Goal: Task Accomplishment & Management: Complete application form

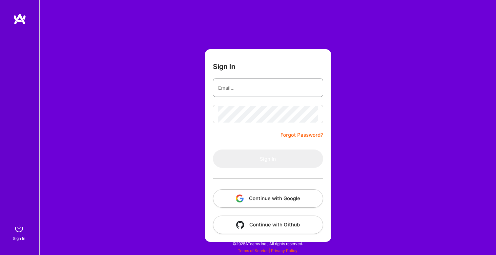
click at [255, 88] on input "email" at bounding box center [268, 87] width 100 height 17
type input "novicasarenac@gmail.com"
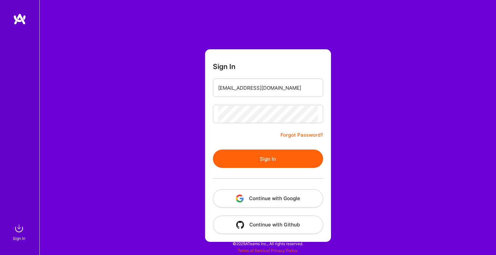
click at [264, 154] on button "Sign In" at bounding box center [268, 158] width 110 height 18
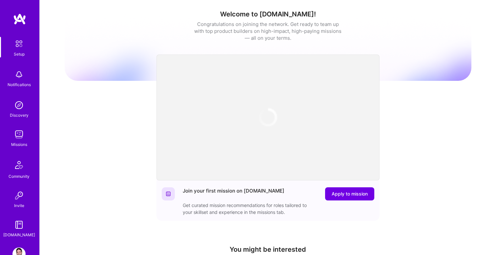
click at [17, 135] on img at bounding box center [18, 134] width 13 height 13
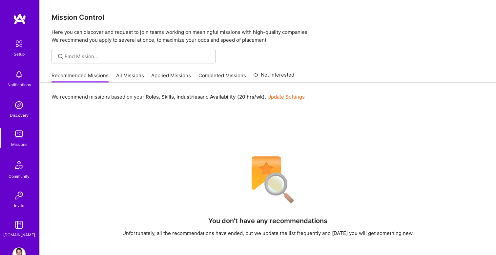
click at [126, 73] on link "All Missions" at bounding box center [130, 77] width 28 height 11
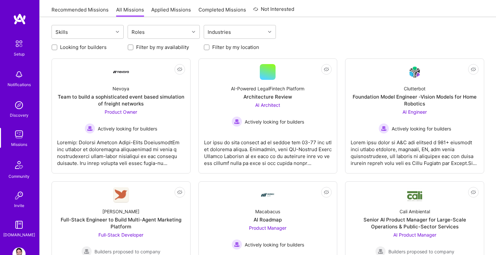
scroll to position [77, 0]
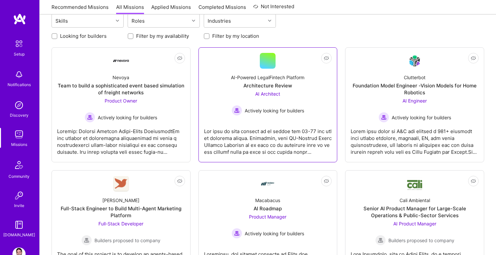
click at [275, 133] on div at bounding box center [268, 138] width 128 height 33
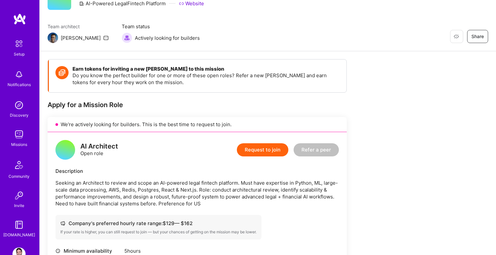
scroll to position [24, 0]
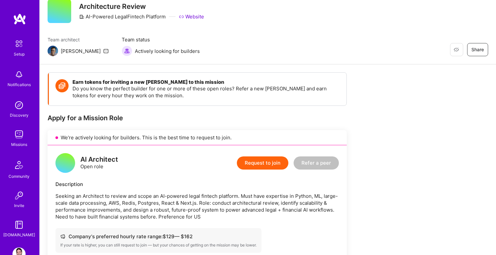
click at [257, 164] on button "Request to join" at bounding box center [263, 162] width 52 height 13
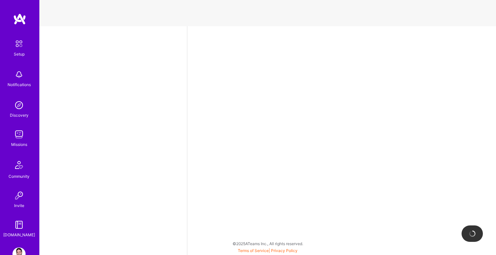
select select "RS"
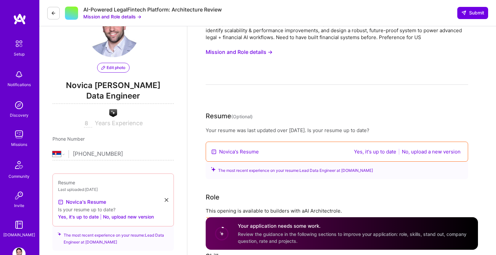
scroll to position [36, 0]
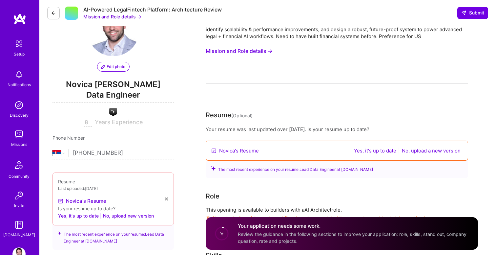
click at [378, 153] on button "Yes, it's up to date" at bounding box center [375, 151] width 46 height 8
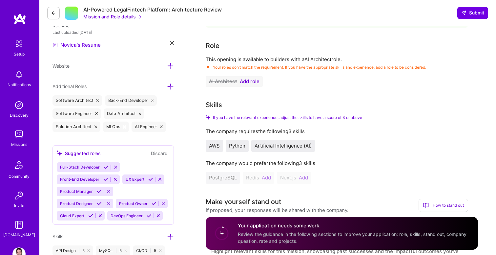
scroll to position [190, 0]
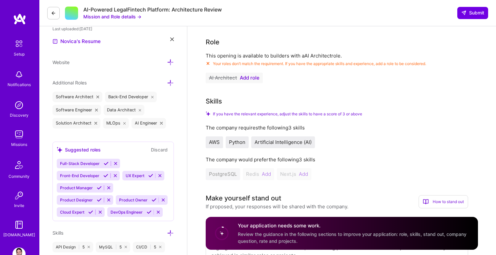
click at [252, 79] on span "Add role" at bounding box center [250, 77] width 20 height 5
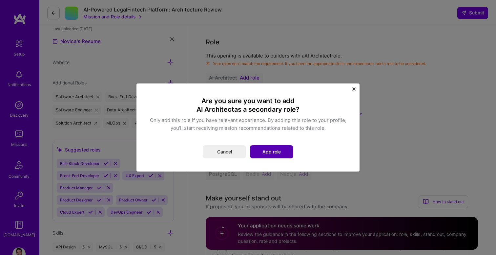
click at [278, 150] on button "Add role" at bounding box center [271, 151] width 43 height 13
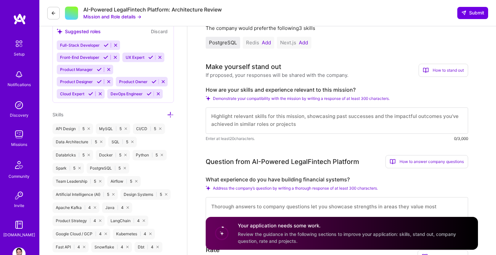
scroll to position [322, 0]
drag, startPoint x: 275, startPoint y: 89, endPoint x: 265, endPoint y: 89, distance: 10.5
click at [265, 89] on label "How are your skills and experience relevant to this mission?" at bounding box center [337, 89] width 263 height 7
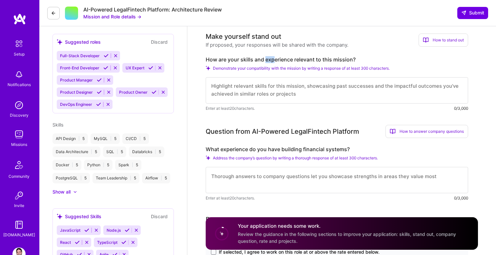
scroll to position [249, 0]
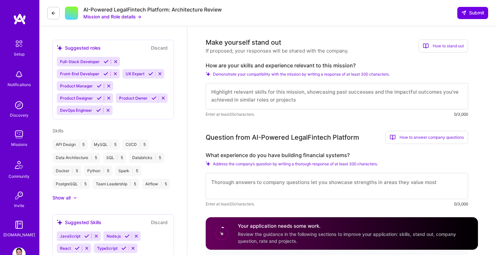
click at [261, 64] on label "How are your skills and experience relevant to this mission?" at bounding box center [337, 65] width 263 height 7
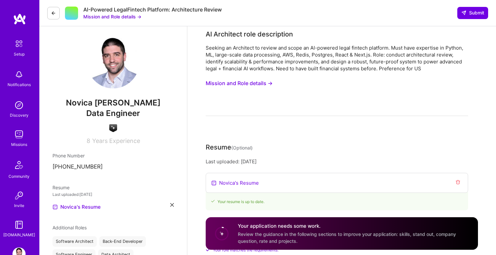
scroll to position [0, 0]
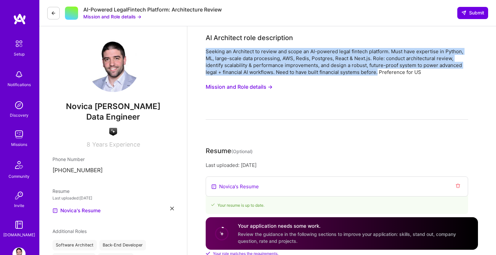
drag, startPoint x: 205, startPoint y: 50, endPoint x: 378, endPoint y: 75, distance: 175.0
copy div "Seeking an Architect to review and scope an AI-powered legal fintech platform. …"
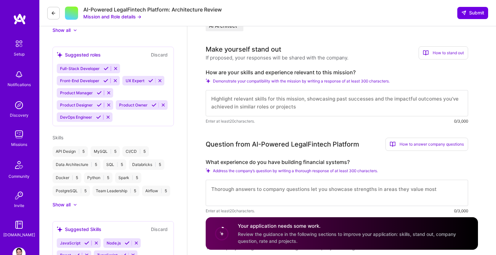
scroll to position [242, 0]
drag, startPoint x: 362, startPoint y: 71, endPoint x: 207, endPoint y: 73, distance: 156.0
click at [207, 72] on label "How are your skills and experience relevant to this mission?" at bounding box center [337, 72] width 263 height 7
copy label "How are your skills and experience relevant to this mission?"
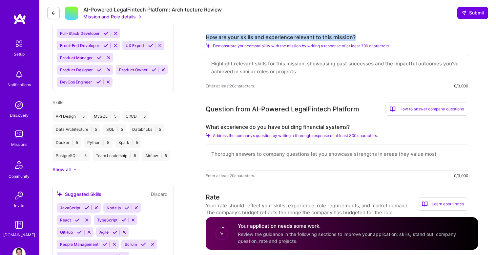
scroll to position [276, 0]
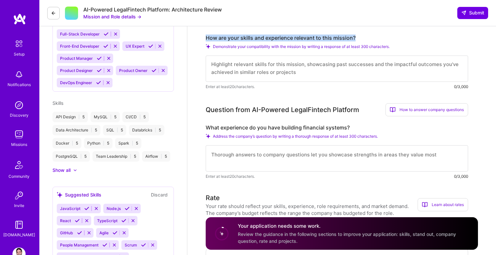
click at [227, 69] on textarea at bounding box center [337, 68] width 263 height 26
paste textarea "I bring extensive experience in architecting and scaling AI-driven and data-int…"
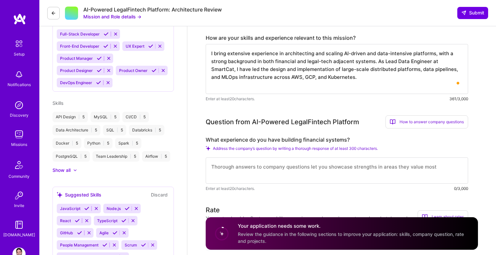
paste textarea "I have held multiple architecture assessment workshops with clients, providing …"
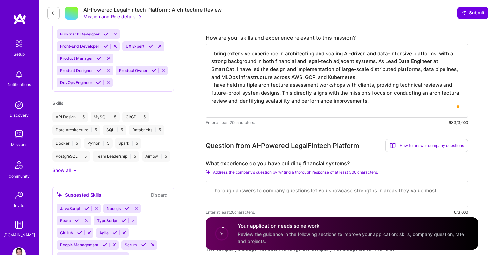
paste textarea "In addition, during my time at Multimodal, a US-based financial AI startup, I p…"
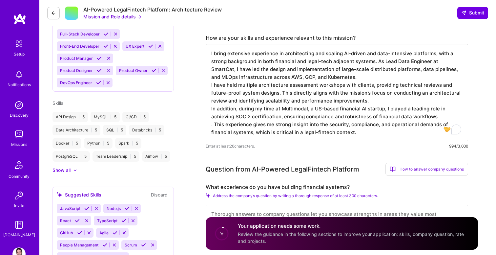
click at [260, 121] on textarea "I bring extensive experience in architecting and scaling AI-driven and data-int…" at bounding box center [337, 92] width 263 height 97
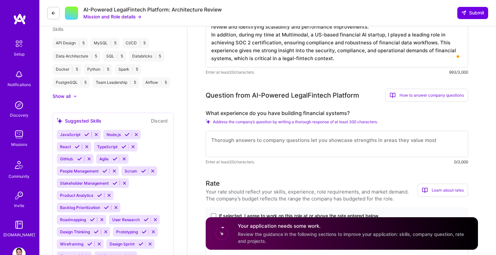
scroll to position [356, 0]
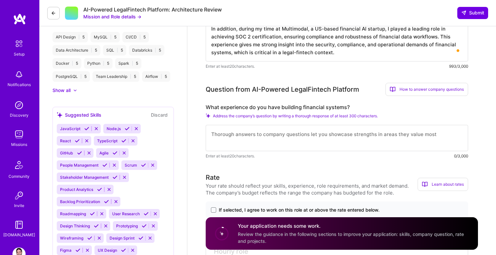
type textarea "I bring extensive experience in architecting and scaling AI-driven and data-int…"
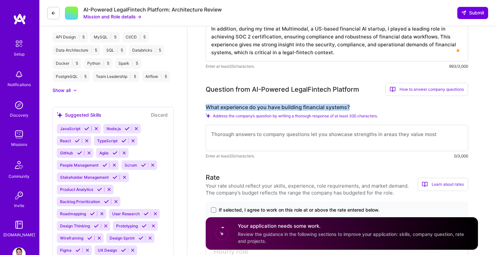
drag, startPoint x: 357, startPoint y: 107, endPoint x: 207, endPoint y: 109, distance: 150.1
click at [207, 109] on label "What experience do you have building financial systems?" at bounding box center [337, 107] width 263 height 7
copy label "What experience do you have building financial systems?"
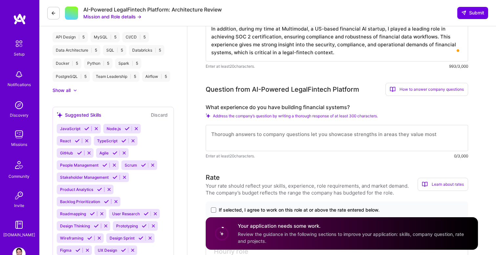
click at [253, 131] on textarea at bounding box center [337, 138] width 263 height 26
paste textarea "I have direct experience building financial AI systems through my work at Multi…"
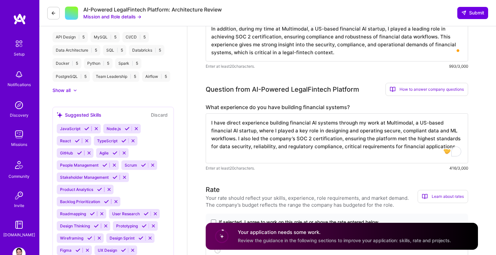
paste textarea "Earlier in my career at Synechron, I worked as a Machine Learning Engineer on p…"
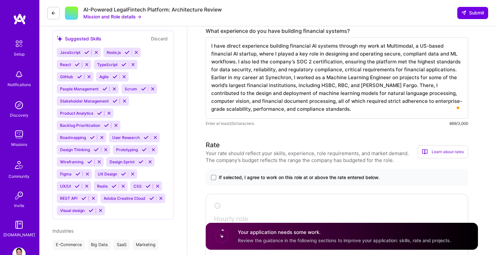
scroll to position [438, 0]
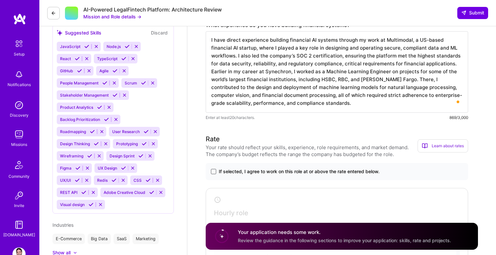
type textarea "I have direct experience building financial AI systems through my work at Multi…"
click at [212, 171] on span at bounding box center [213, 171] width 5 height 5
click at [0, 0] on input "If selected, I agree to work on this role at or above the rate entered below." at bounding box center [0, 0] width 0 height 0
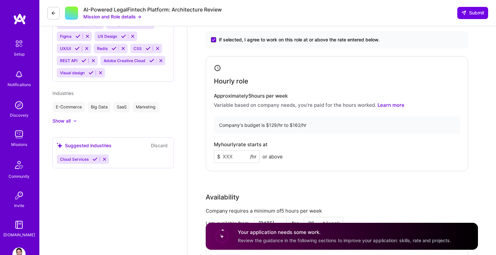
scroll to position [573, 0]
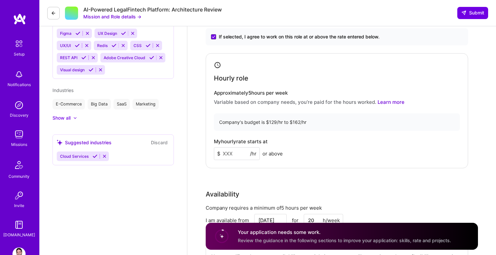
click at [229, 155] on input at bounding box center [237, 153] width 46 height 13
click at [299, 173] on div "Rate Your rate should reflect your skills, experience, role requirements, and m…" at bounding box center [342, 140] width 273 height 283
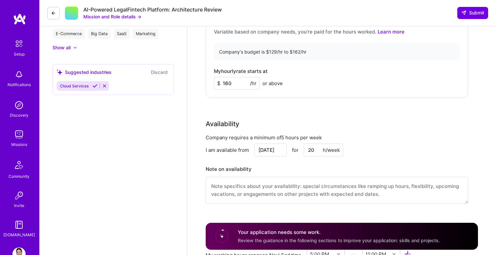
scroll to position [643, 0]
click at [236, 83] on input "160" at bounding box center [237, 82] width 46 height 13
type input "150"
click at [272, 101] on div "Rate Your rate should reflect your skills, experience, role requirements, and m…" at bounding box center [342, 70] width 273 height 283
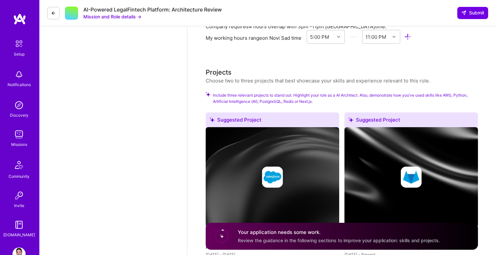
scroll to position [859, 0]
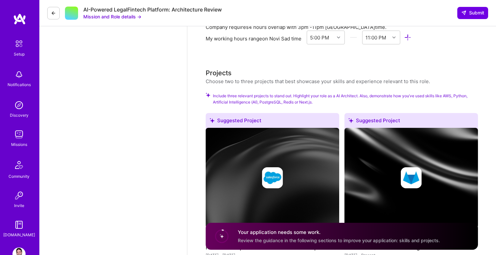
click at [246, 94] on span "Include three relevant projects to stand out. Highlight your role as a AI Archi…" at bounding box center [345, 99] width 265 height 12
click at [271, 96] on span "Include three relevant projects to stand out. Highlight your role as a AI Archi…" at bounding box center [345, 99] width 265 height 12
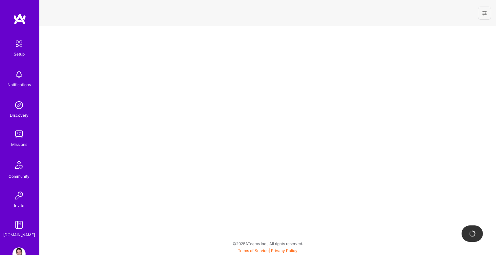
select select "RS"
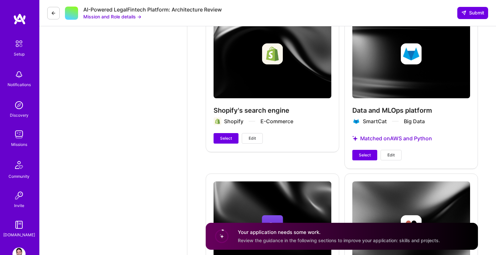
scroll to position [1125, 0]
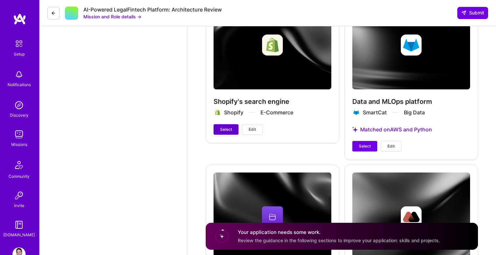
click at [230, 129] on span "Select" at bounding box center [226, 129] width 12 height 6
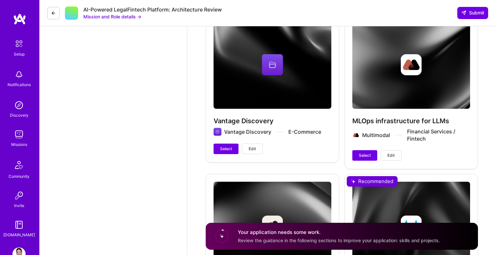
scroll to position [1277, 0]
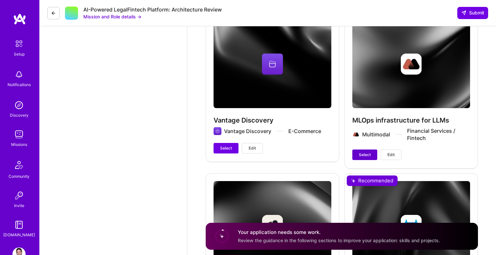
click at [362, 155] on span "Select" at bounding box center [365, 155] width 12 height 6
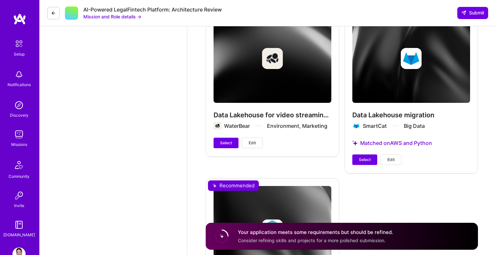
scroll to position [1447, 0]
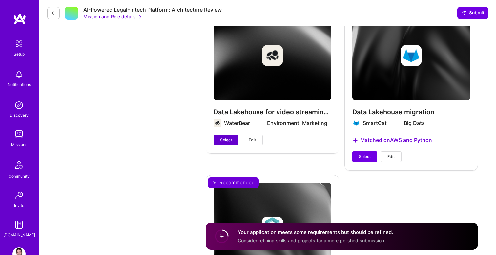
click at [230, 139] on span "Select" at bounding box center [226, 140] width 12 height 6
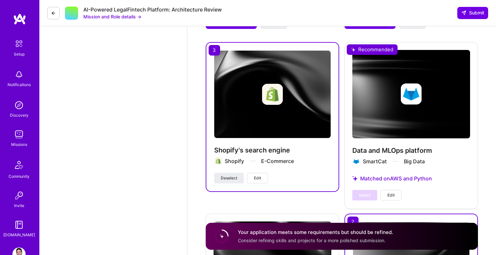
scroll to position [1062, 0]
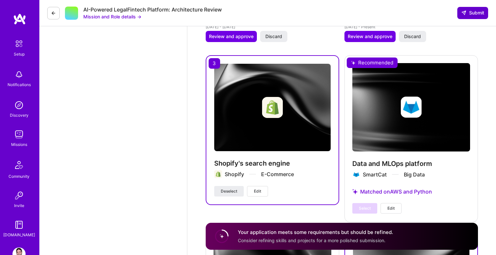
click at [469, 13] on span "Submit" at bounding box center [473, 13] width 23 height 7
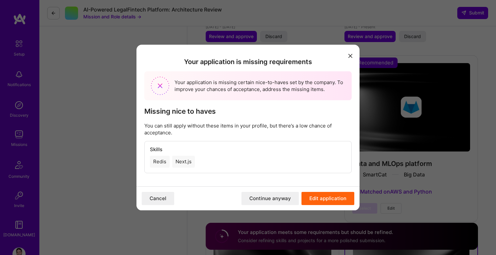
click at [286, 197] on button "Continue anyway" at bounding box center [270, 198] width 57 height 13
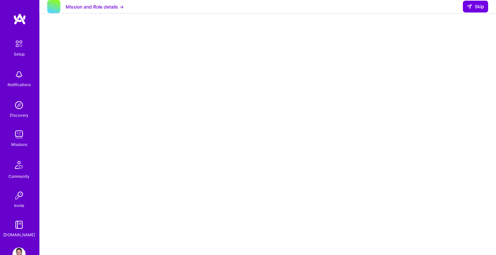
scroll to position [115, 0]
click at [19, 109] on img at bounding box center [18, 104] width 13 height 13
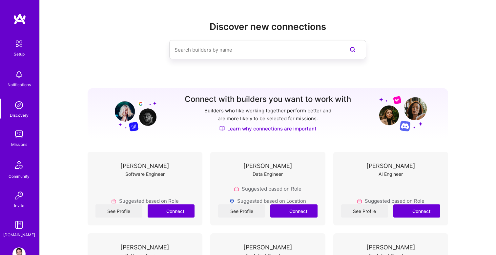
click at [20, 136] on img at bounding box center [18, 134] width 13 height 13
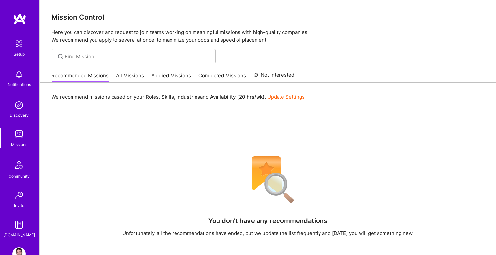
click at [136, 75] on link "All Missions" at bounding box center [130, 77] width 28 height 11
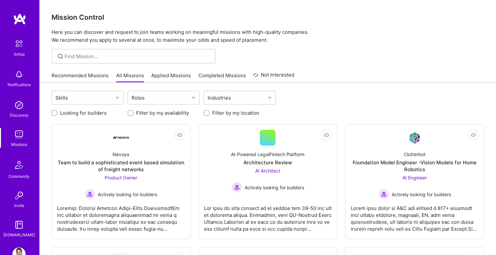
click at [179, 76] on link "Applied Missions" at bounding box center [171, 77] width 40 height 11
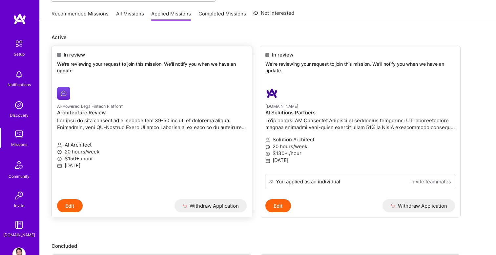
scroll to position [56, 0]
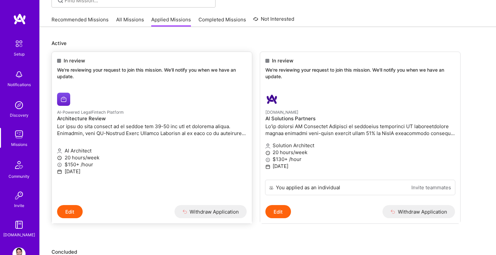
click at [108, 135] on p at bounding box center [152, 130] width 190 height 14
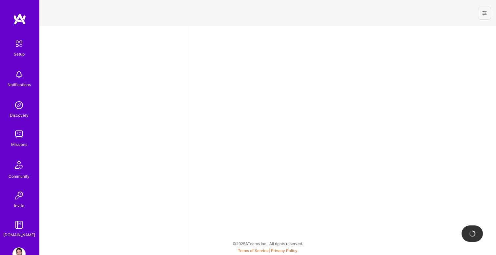
select select "RS"
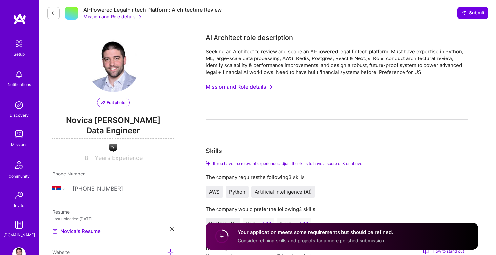
click at [19, 132] on img at bounding box center [18, 134] width 13 height 13
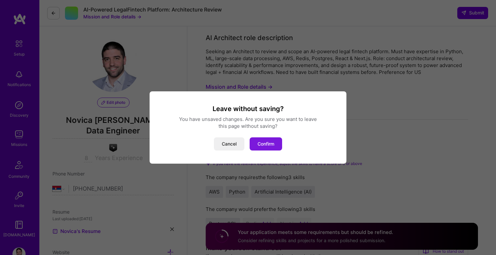
click at [263, 145] on button "Confirm" at bounding box center [266, 143] width 33 height 13
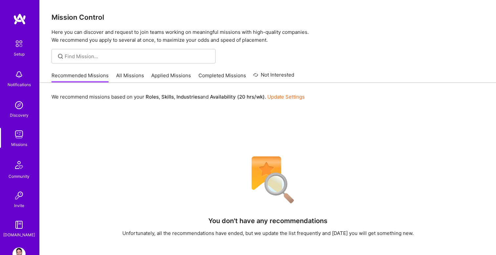
click at [163, 76] on link "Applied Missions" at bounding box center [171, 77] width 40 height 11
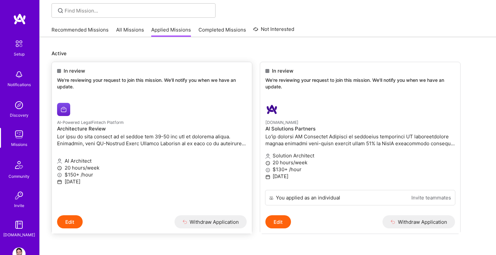
scroll to position [46, 0]
click at [138, 132] on div "AI-Powered LegalFintech Platform Architecture Review" at bounding box center [152, 133] width 190 height 30
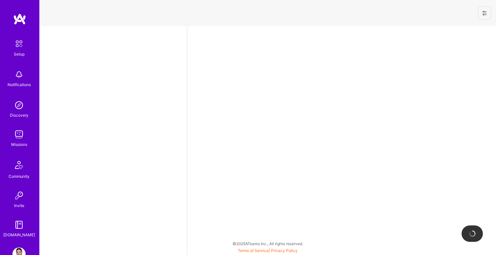
select select "RS"
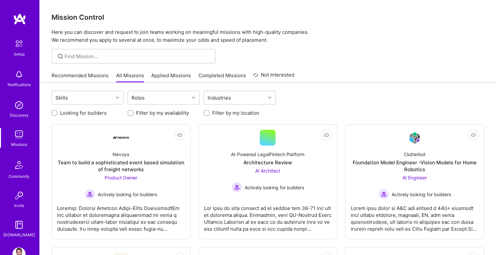
click at [157, 76] on link "Applied Missions" at bounding box center [171, 77] width 40 height 11
